Goal: Information Seeking & Learning: Understand process/instructions

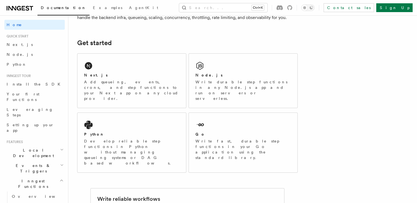
scroll to position [63, 0]
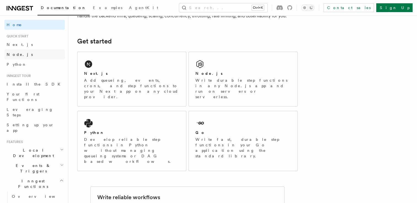
click at [19, 55] on span "Node.js" at bounding box center [20, 54] width 26 height 4
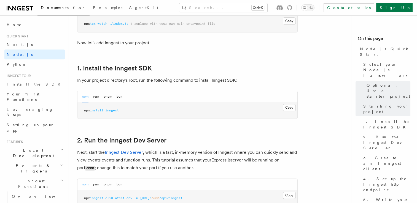
scroll to position [316, 0]
click at [290, 107] on button "Copy Copied" at bounding box center [289, 107] width 13 height 7
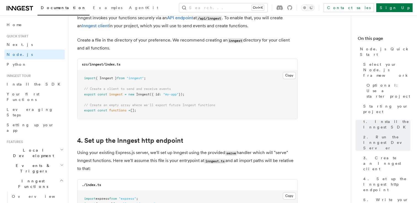
scroll to position [725, 0]
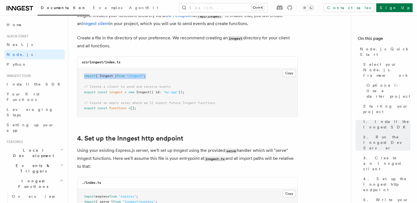
drag, startPoint x: 84, startPoint y: 77, endPoint x: 152, endPoint y: 76, distance: 68.1
click at [152, 76] on pre "import { Inngest } from "inngest" ; // Create a client to send and receive even…" at bounding box center [187, 92] width 220 height 49
copy span "import { Inngest } from "inngest" ;"
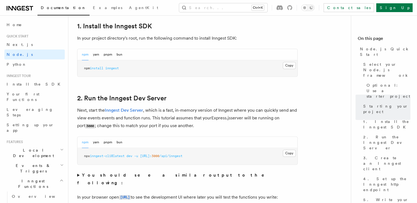
scroll to position [357, 0]
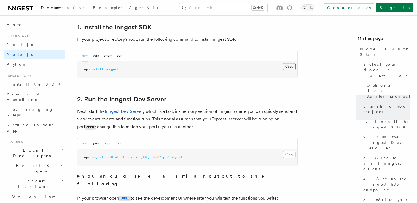
click at [283, 66] on button "Copy Copied" at bounding box center [289, 66] width 13 height 7
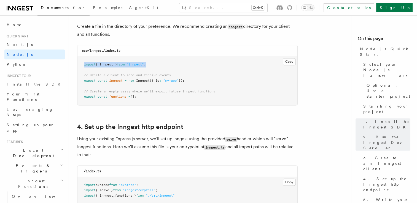
scroll to position [736, 0]
click at [291, 62] on button "Copy Copied" at bounding box center [289, 61] width 13 height 7
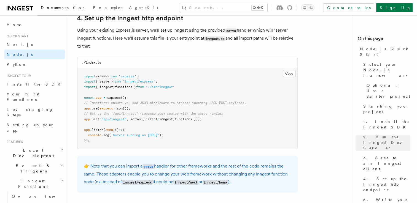
scroll to position [856, 0]
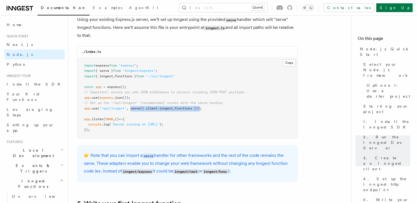
drag, startPoint x: 131, startPoint y: 109, endPoint x: 205, endPoint y: 110, distance: 74.7
click at [202, 110] on span "app .use ( "/api/inngest" , serve ({ client : inngest , functions }));" at bounding box center [143, 109] width 118 height 4
copy span "serve ({ client : inngest , functions })"
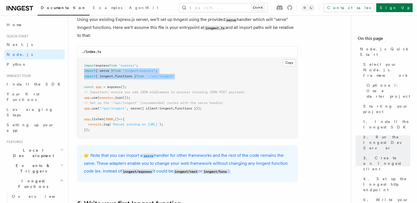
drag, startPoint x: 85, startPoint y: 71, endPoint x: 184, endPoint y: 78, distance: 99.7
click at [184, 78] on pre "import express from "express" ; import { serve } from "inngest/express" ; impor…" at bounding box center [187, 98] width 220 height 81
copy code "import { serve } from "inngest/express" ; import { inngest , functions } from "…"
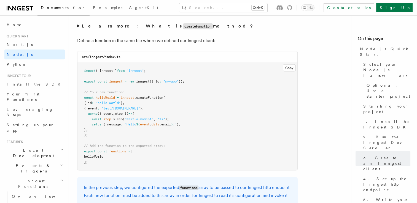
scroll to position [1083, 0]
